Goal: Information Seeking & Learning: Learn about a topic

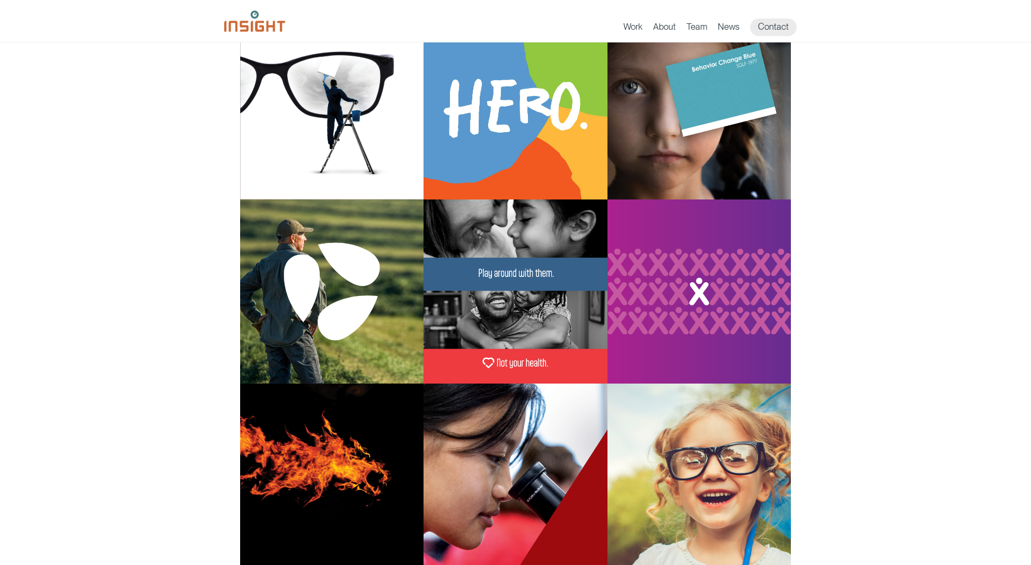
scroll to position [64, 0]
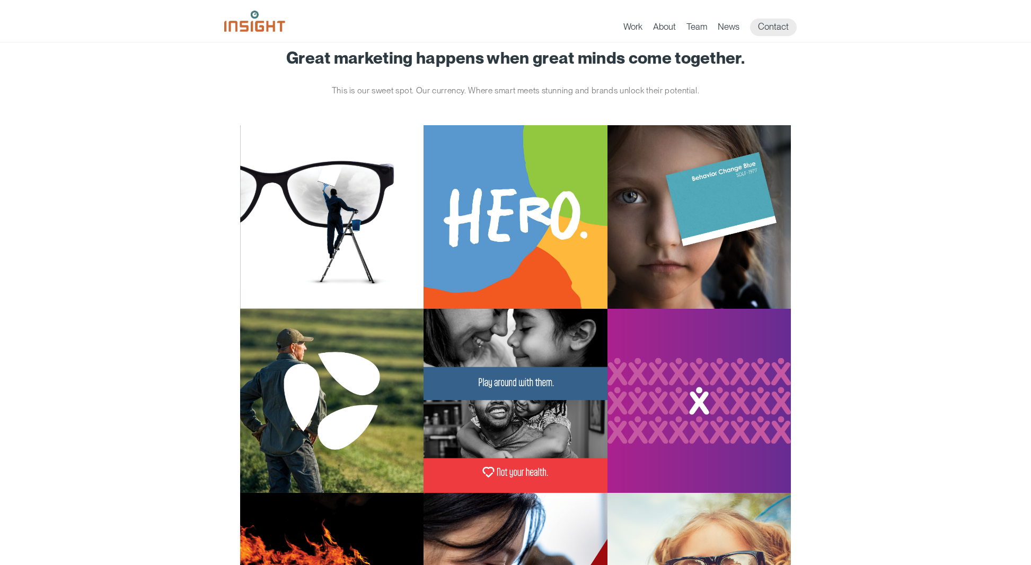
scroll to position [0, 0]
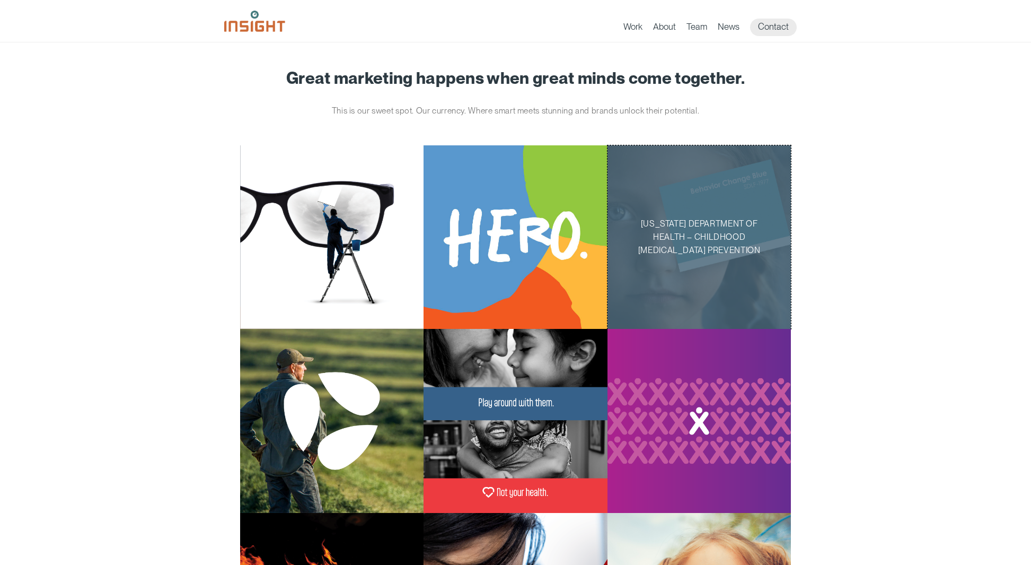
click at [749, 230] on p "[US_STATE] Department of Health – Childhood [MEDICAL_DATA] Prevention" at bounding box center [699, 237] width 151 height 40
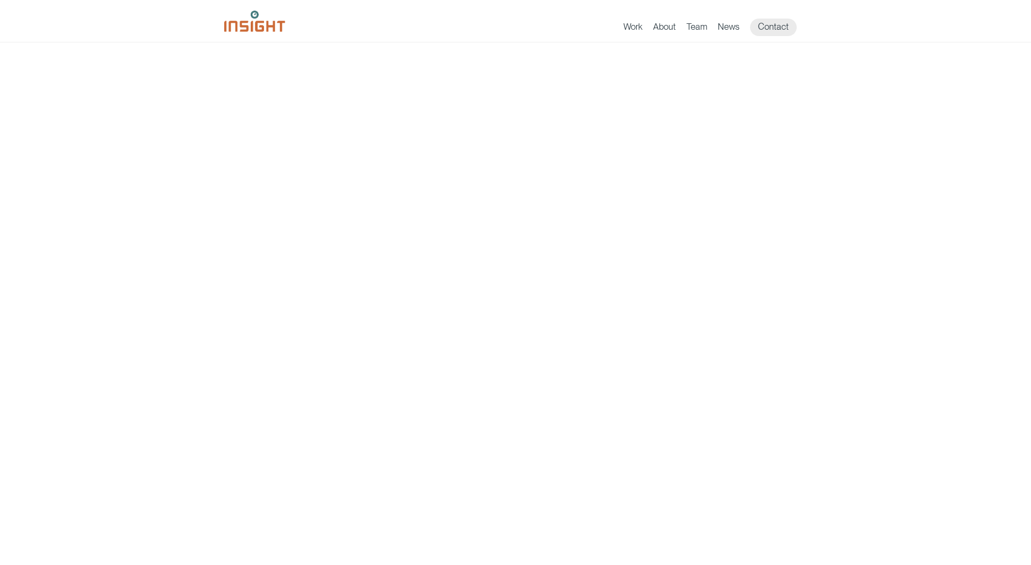
scroll to position [2099, 0]
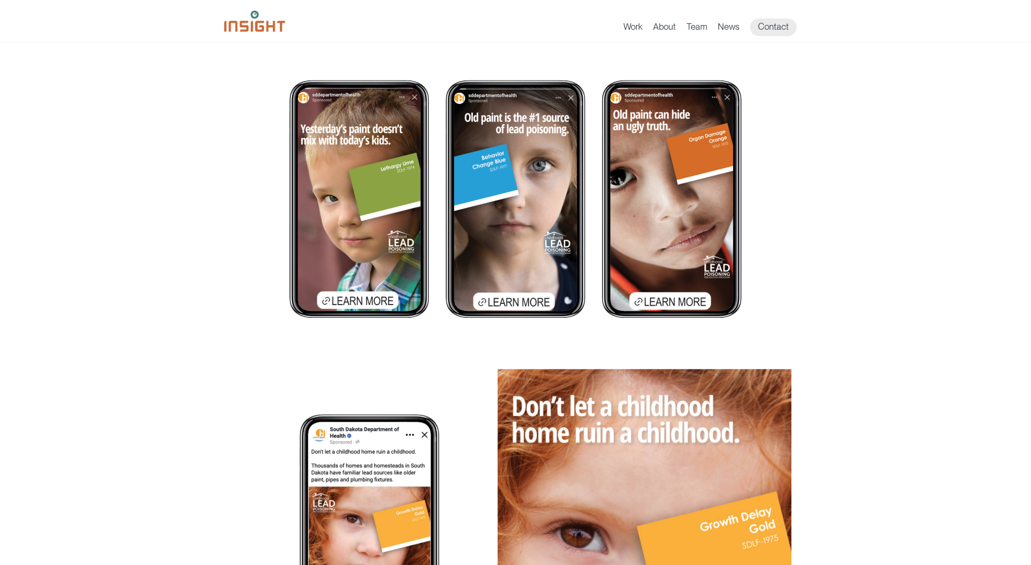
click at [773, 322] on img "main content section" at bounding box center [515, 553] width 551 height 1066
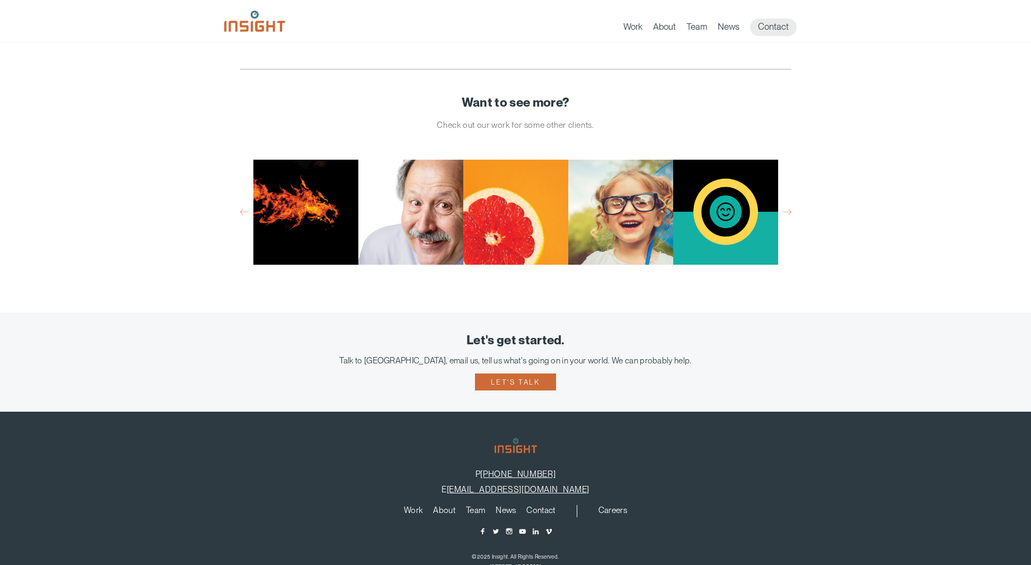
scroll to position [3990, 0]
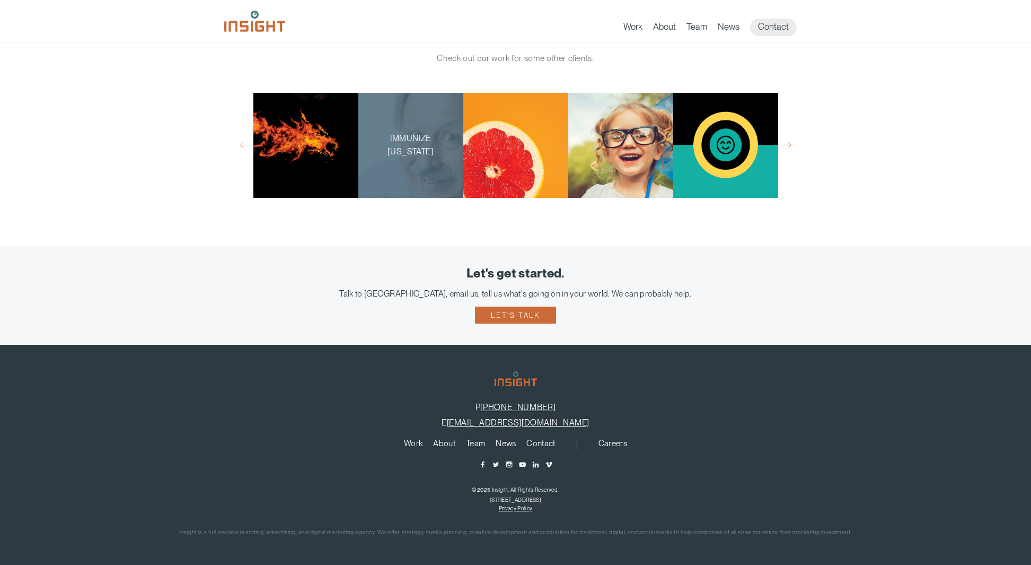
click at [391, 159] on p "Immunize [US_STATE]" at bounding box center [410, 145] width 73 height 27
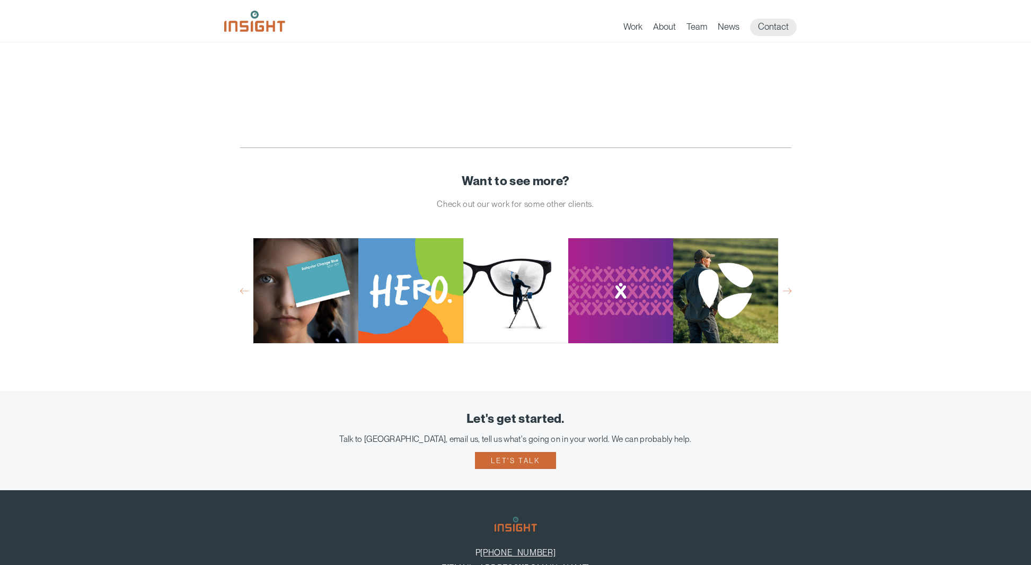
scroll to position [1851, 0]
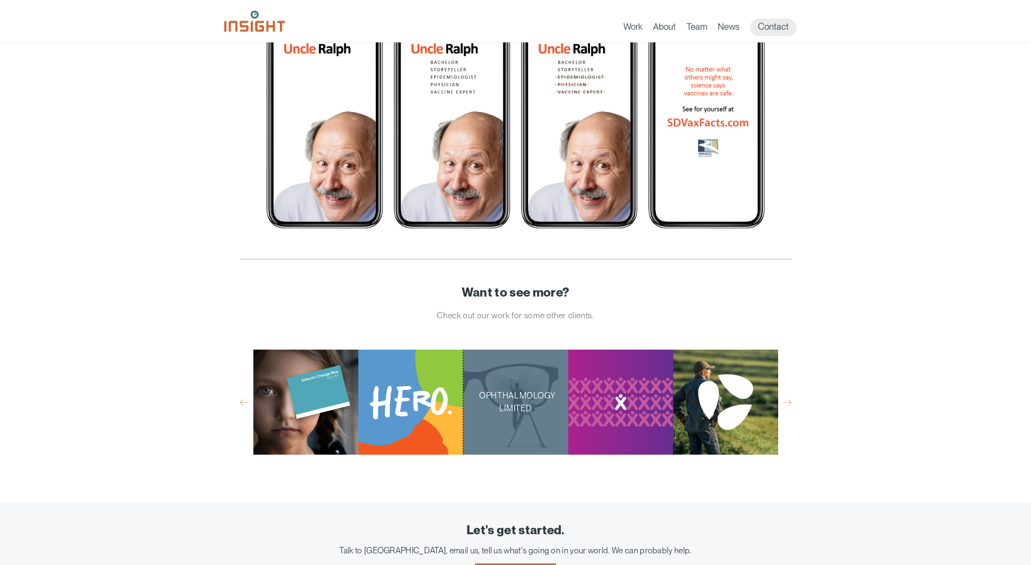
click at [515, 379] on div "Ophthalmology Limited" at bounding box center [515, 401] width 105 height 105
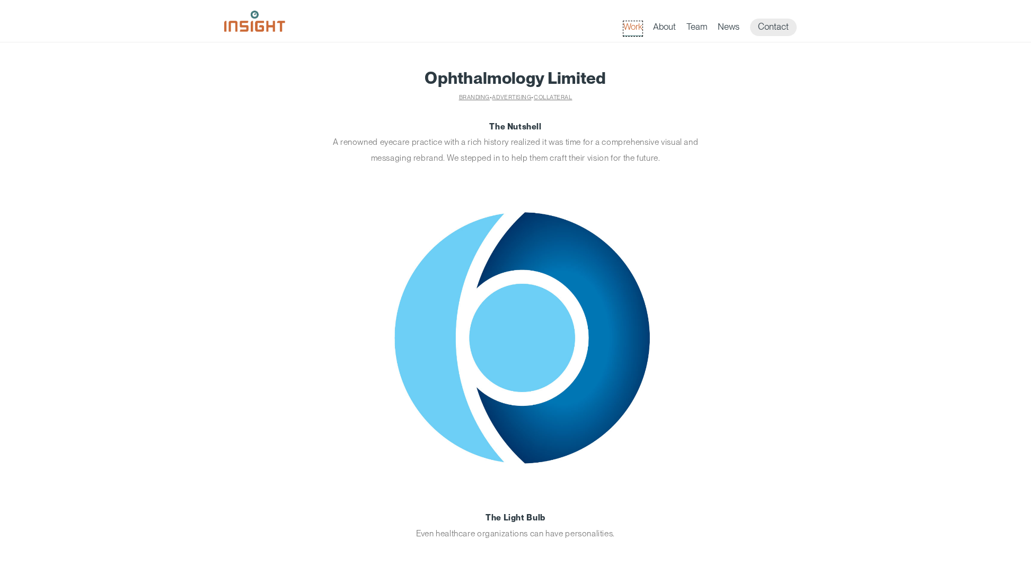
click at [636, 26] on link "Work" at bounding box center [633, 28] width 19 height 15
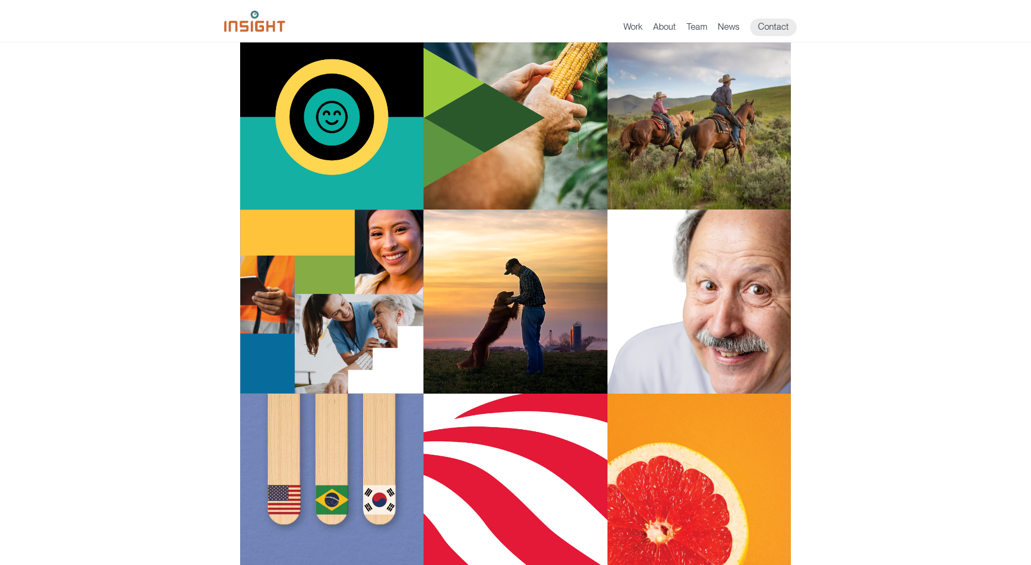
scroll to position [703, 0]
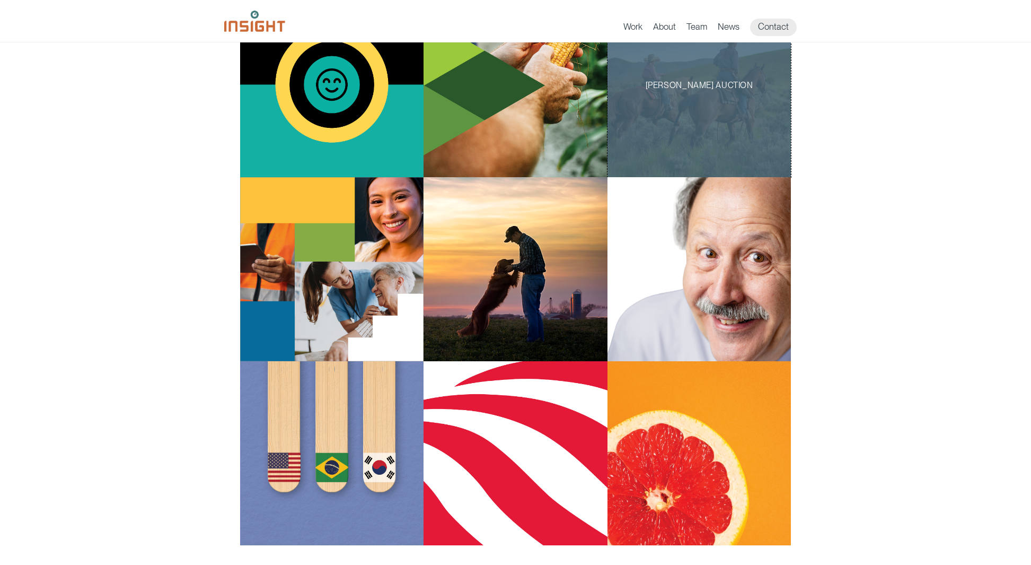
click at [685, 101] on div "[PERSON_NAME] Auction" at bounding box center [700, 86] width 184 height 184
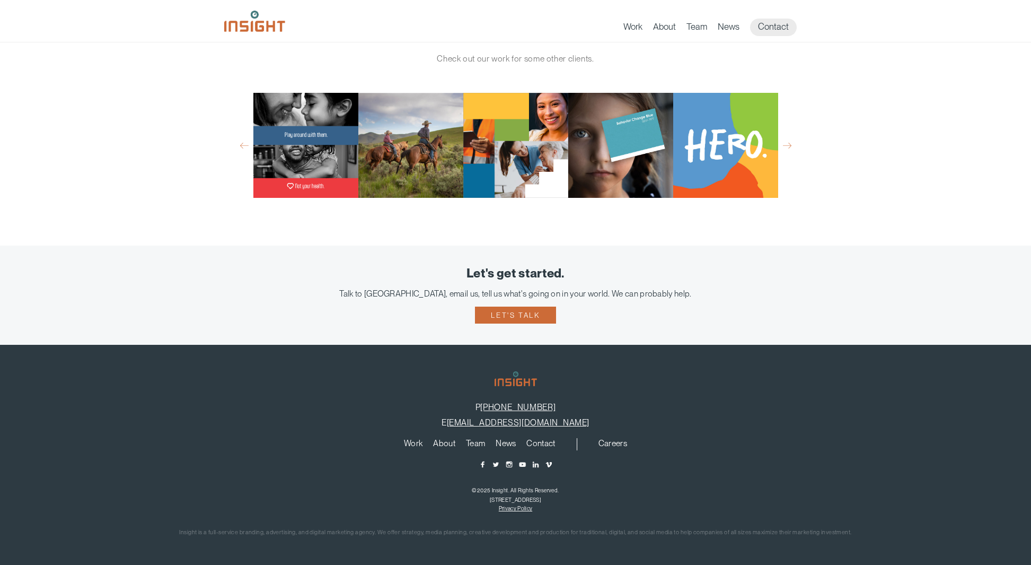
scroll to position [3787, 0]
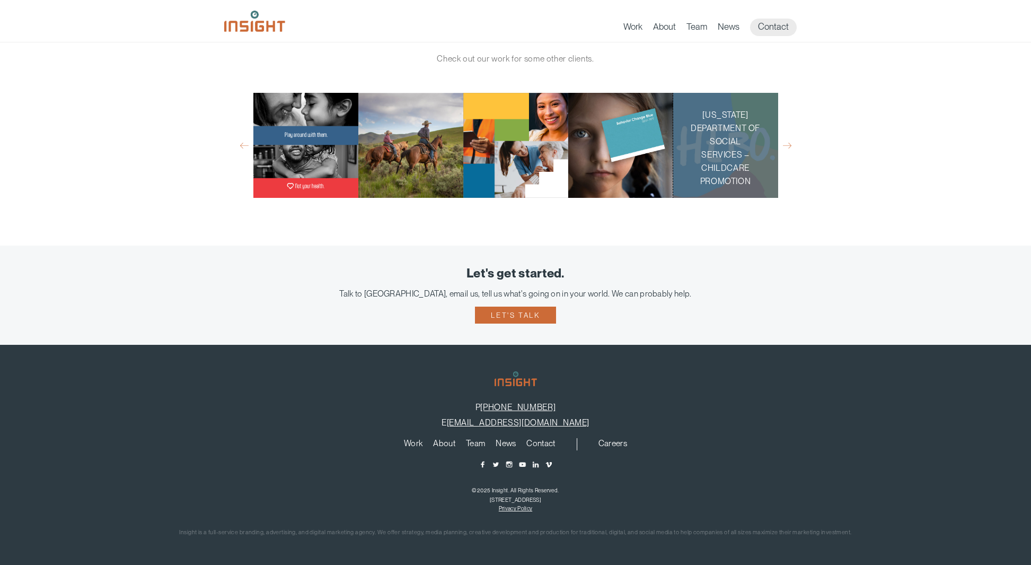
click at [752, 185] on p "[US_STATE] Department of Social Services – Childcare Promotion" at bounding box center [725, 148] width 73 height 79
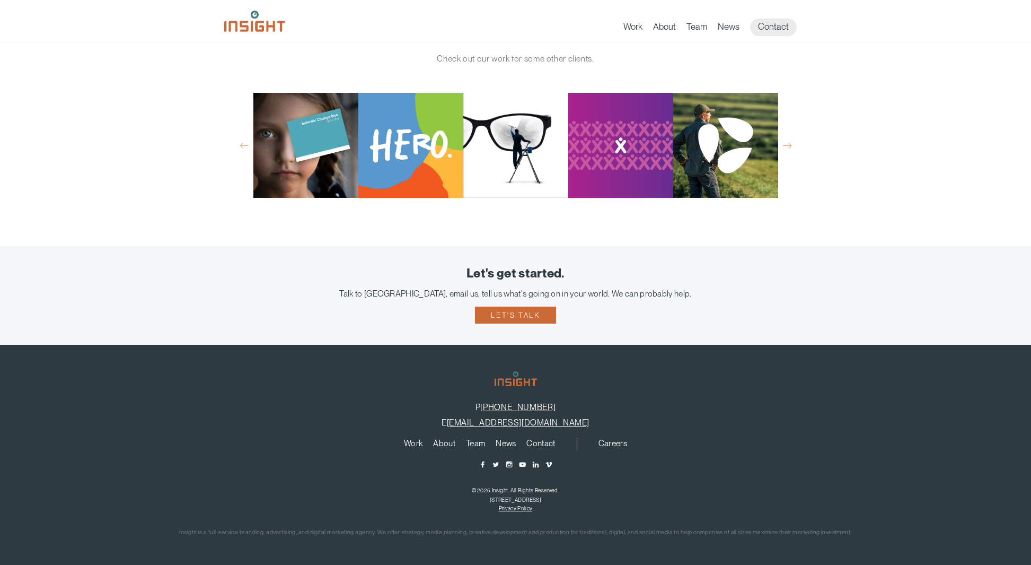
scroll to position [3669, 0]
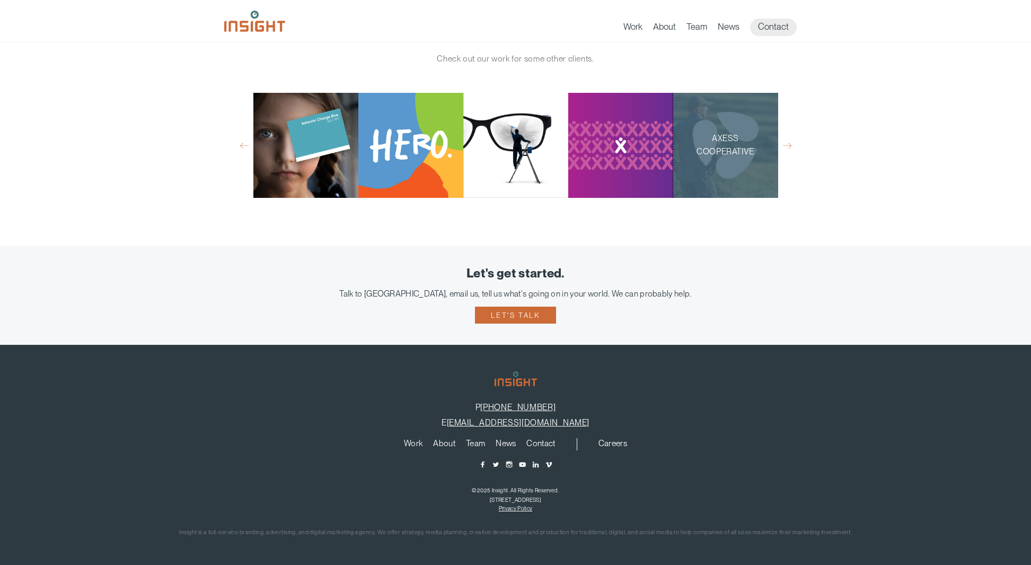
click at [692, 147] on p "AXESS Cooperative" at bounding box center [725, 145] width 73 height 27
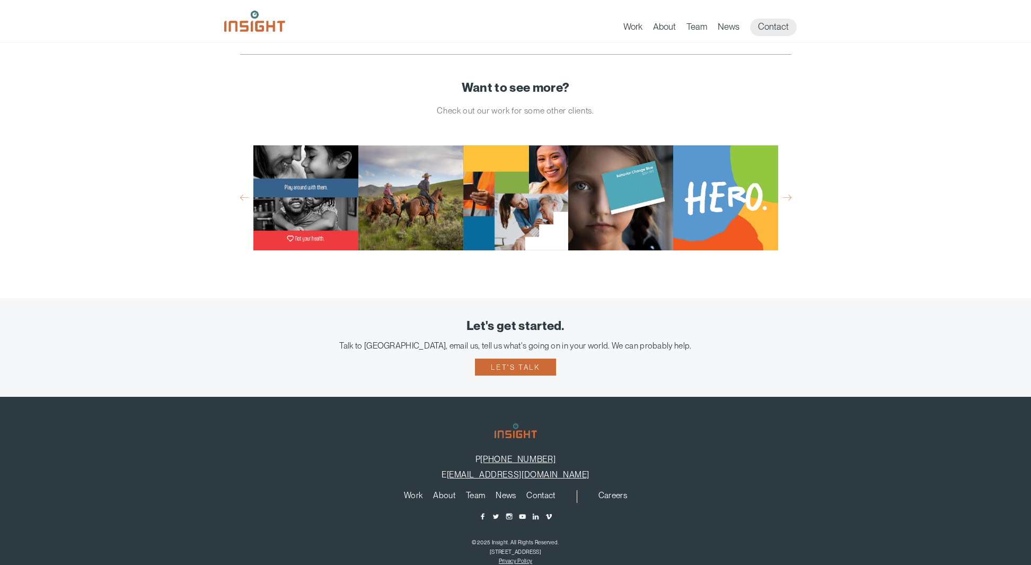
scroll to position [3067, 0]
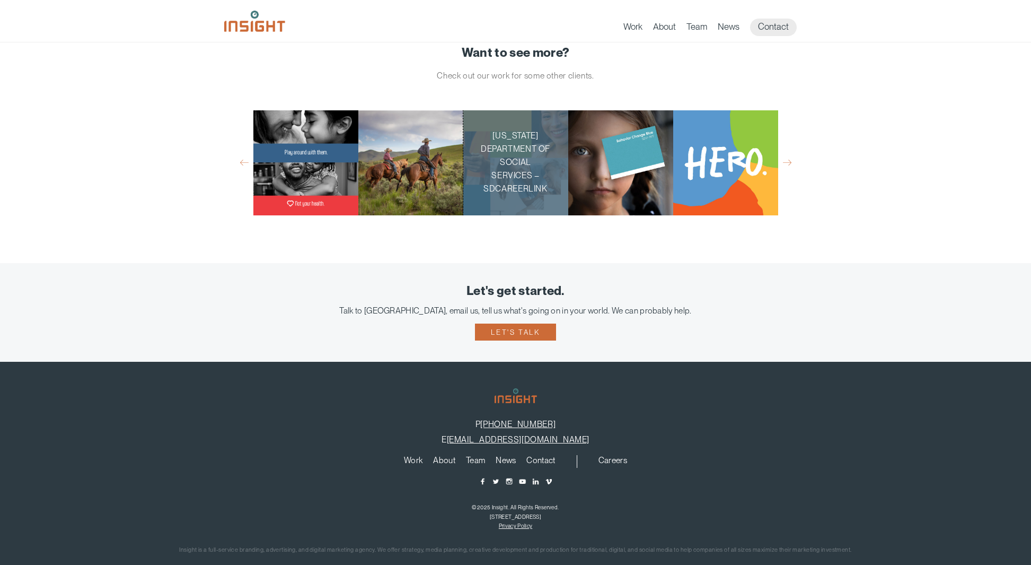
click at [514, 155] on p "[US_STATE] Department of Social Services – SDCareerLink" at bounding box center [515, 162] width 73 height 66
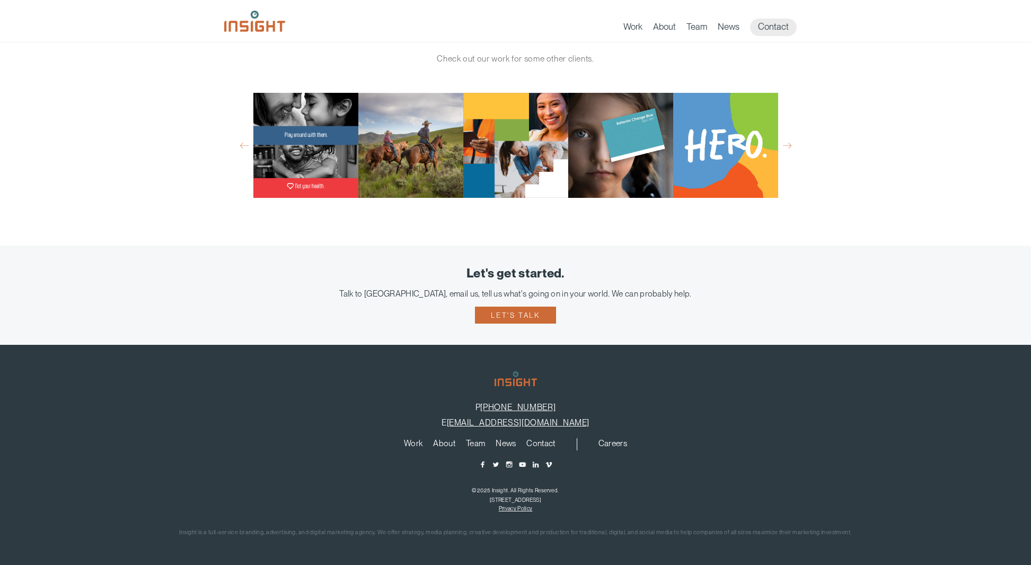
scroll to position [3297, 0]
click at [791, 145] on button "Next" at bounding box center [787, 146] width 8 height 10
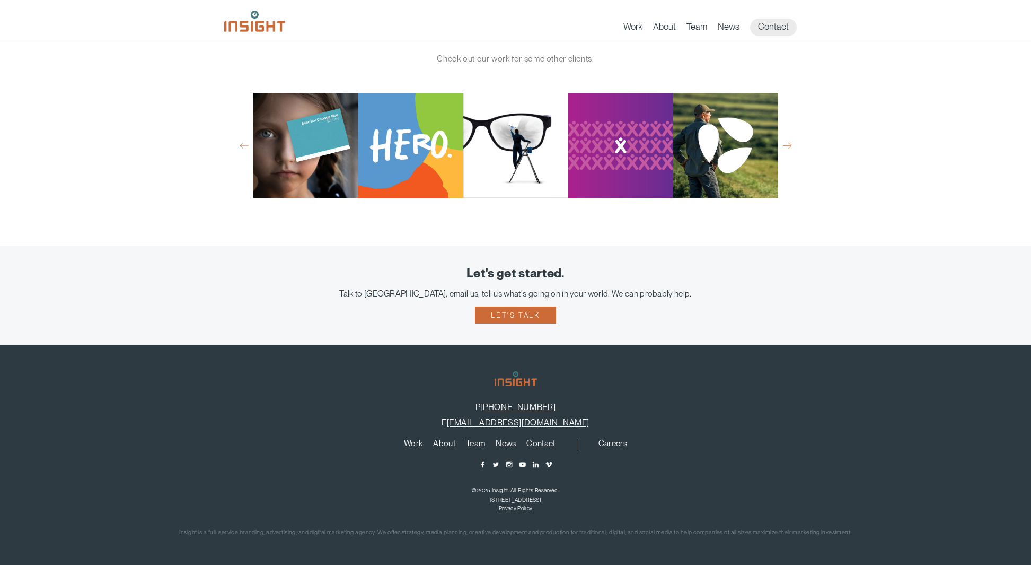
click at [788, 146] on button "Next" at bounding box center [787, 146] width 8 height 10
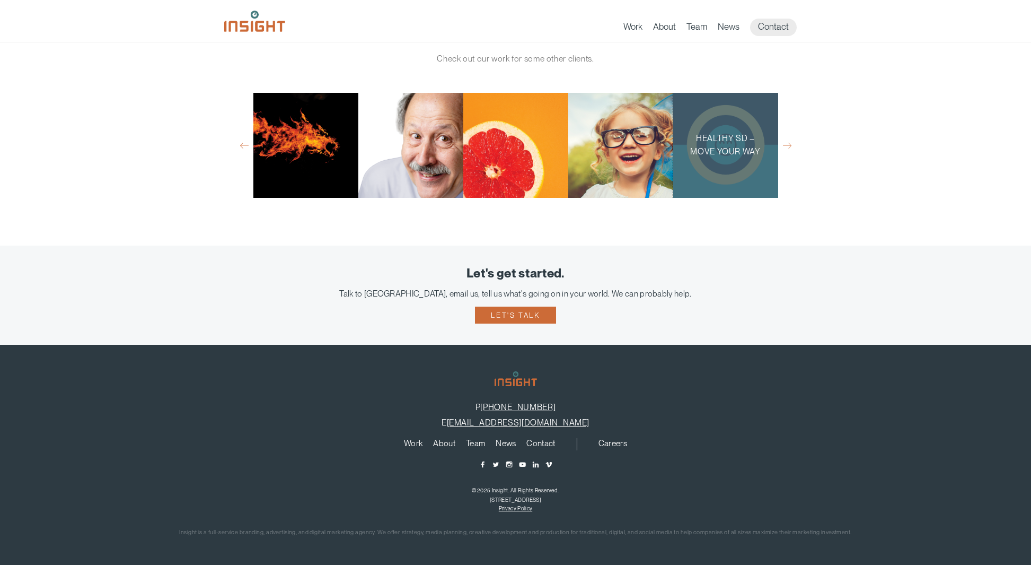
click at [742, 151] on p "Healthy SD – Move Your Way" at bounding box center [725, 145] width 73 height 27
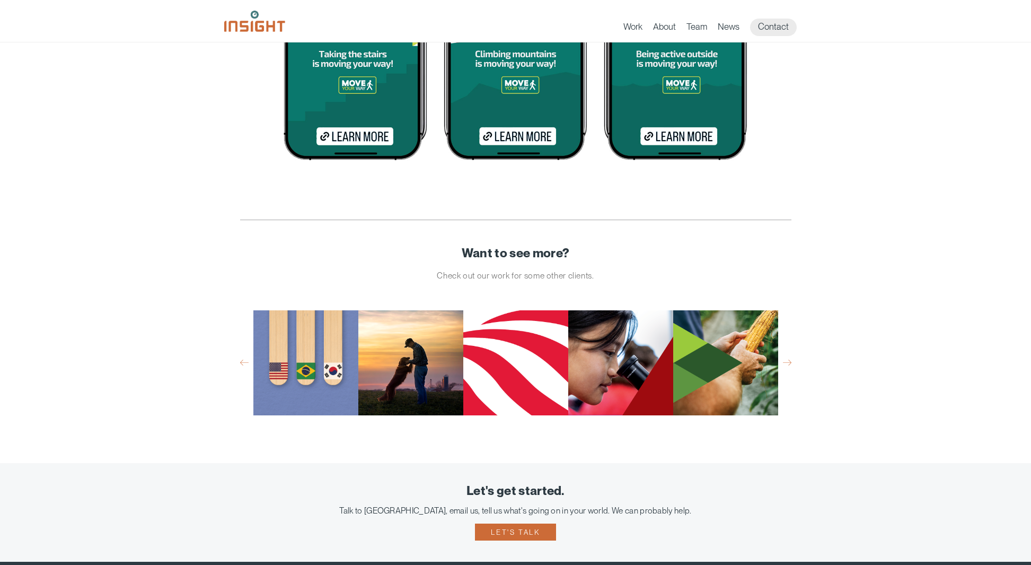
scroll to position [3679, 0]
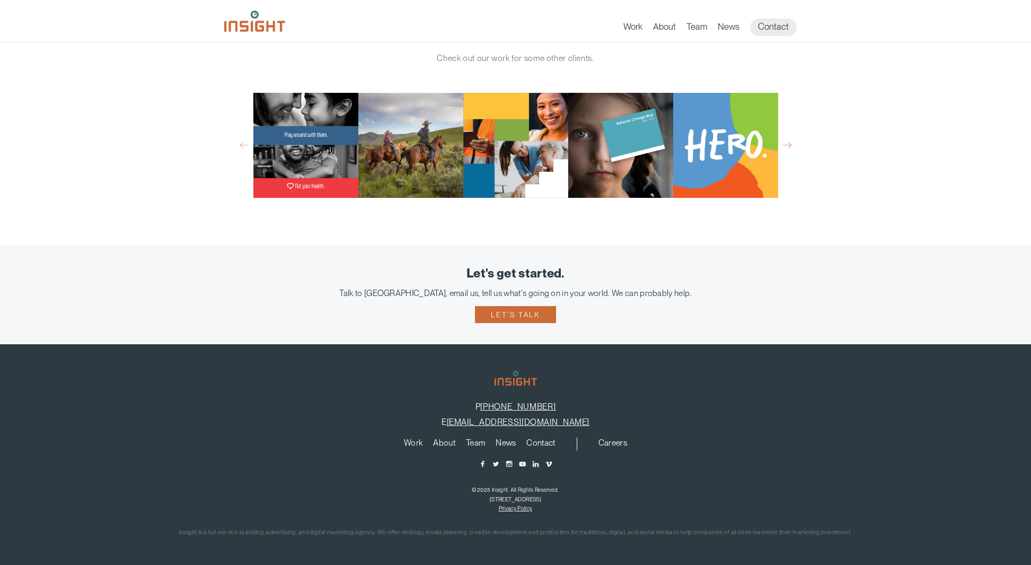
click at [787, 147] on button "Next" at bounding box center [787, 146] width 8 height 10
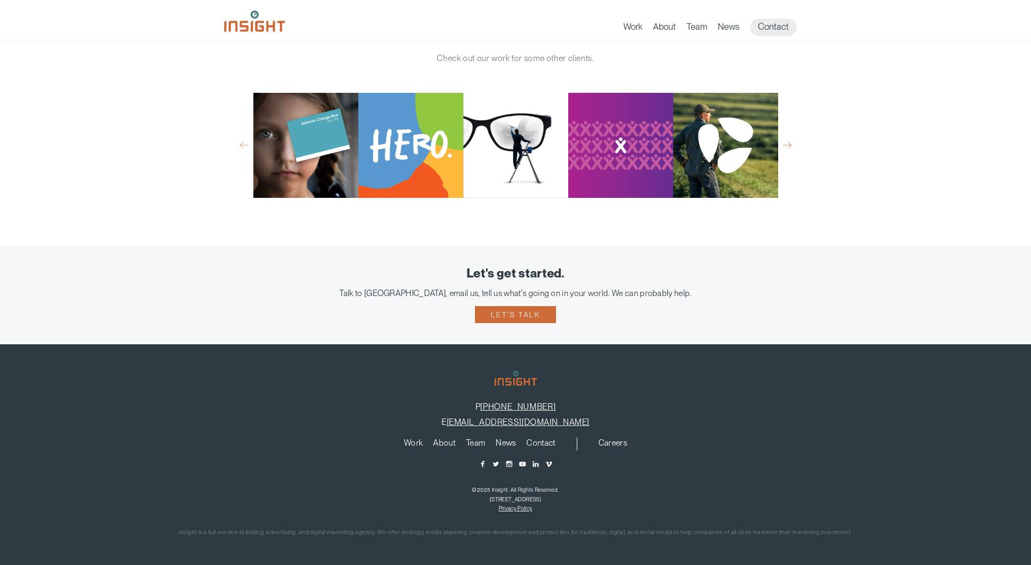
click at [790, 142] on button "Next" at bounding box center [787, 146] width 8 height 10
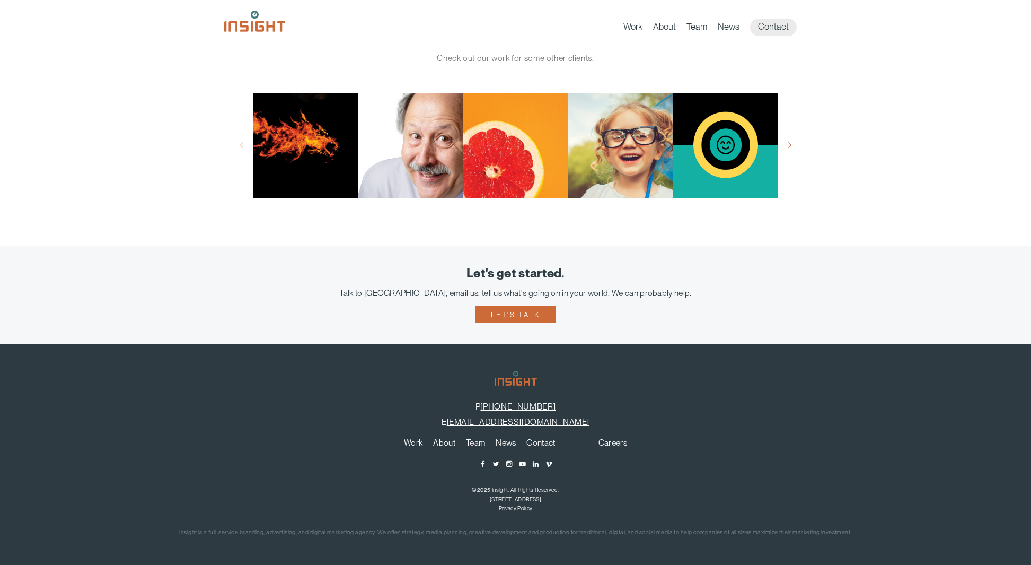
click at [790, 146] on button "Next" at bounding box center [787, 146] width 8 height 10
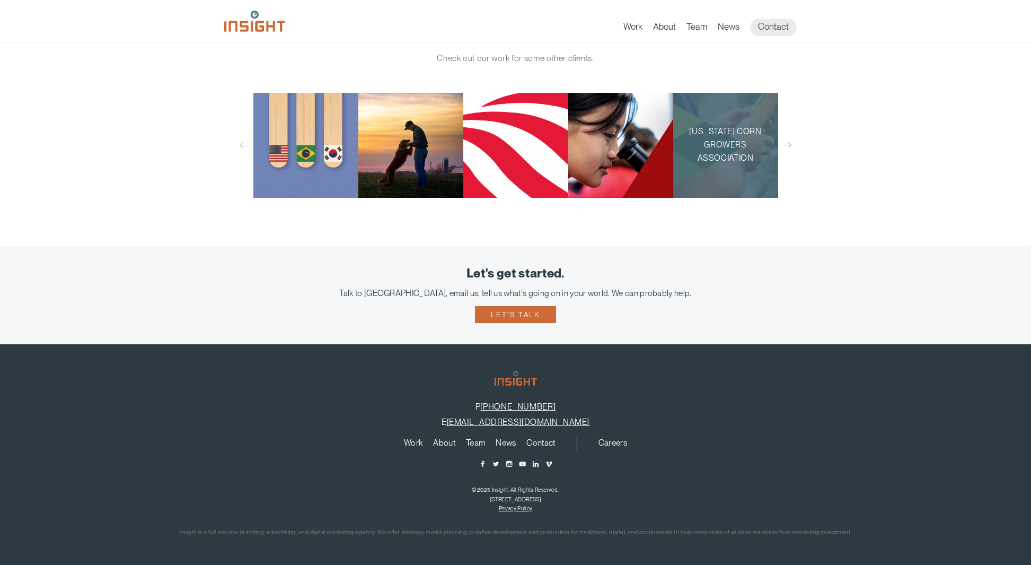
click at [705, 145] on p "[US_STATE] Corn Growers Association" at bounding box center [725, 145] width 73 height 40
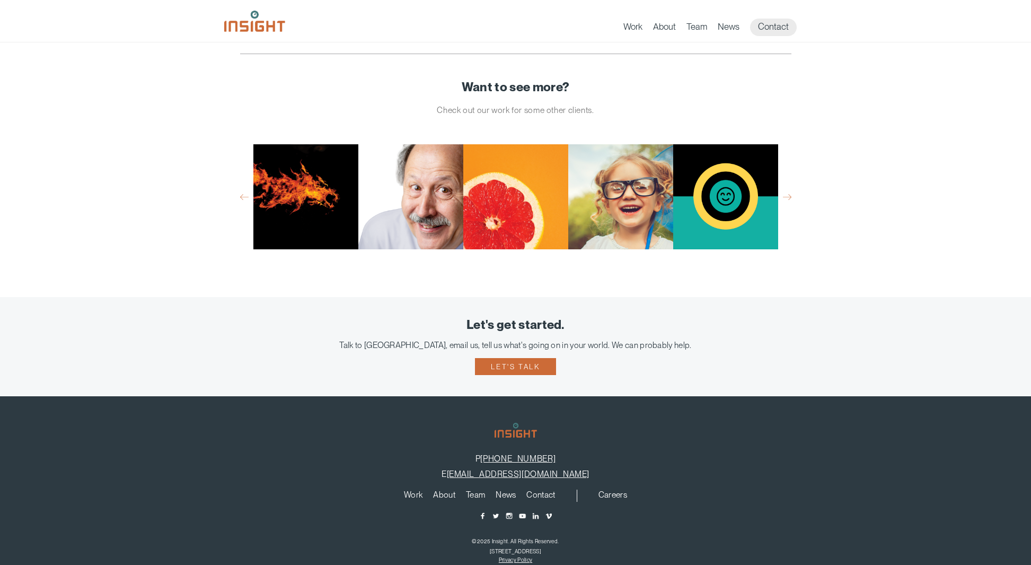
scroll to position [2590, 0]
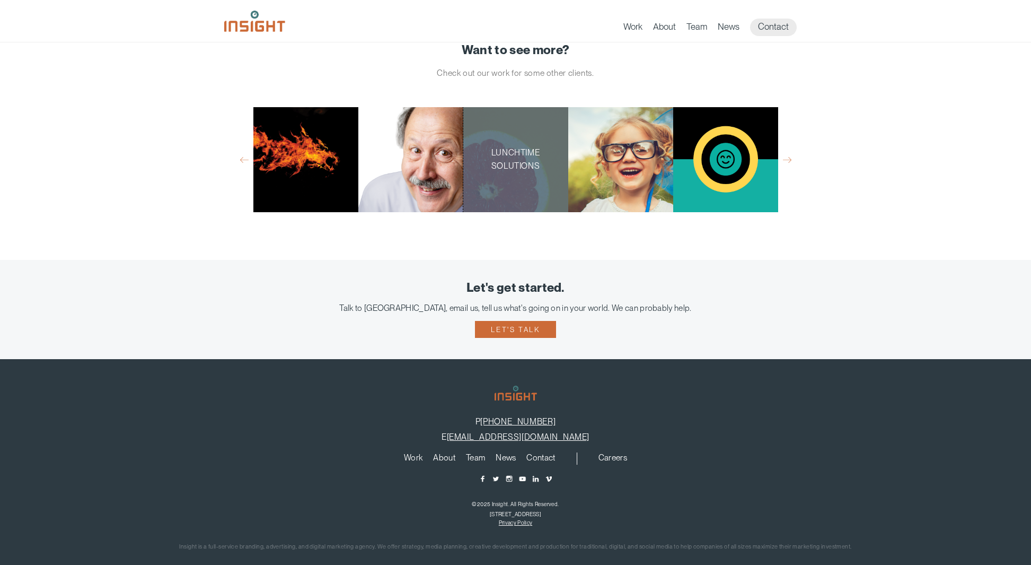
click at [532, 158] on p "Lunchtime Solutions" at bounding box center [515, 159] width 73 height 27
